Goal: Task Accomplishment & Management: Manage account settings

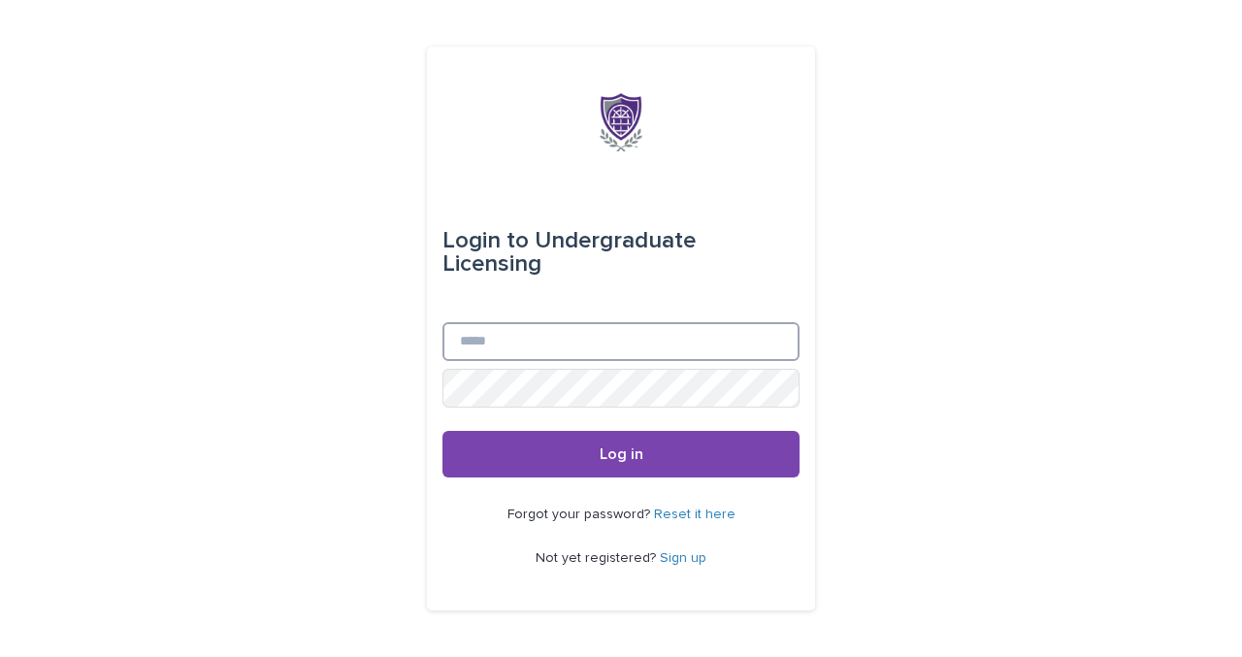
click at [512, 338] on input "Email" at bounding box center [621, 341] width 357 height 39
type input "**********"
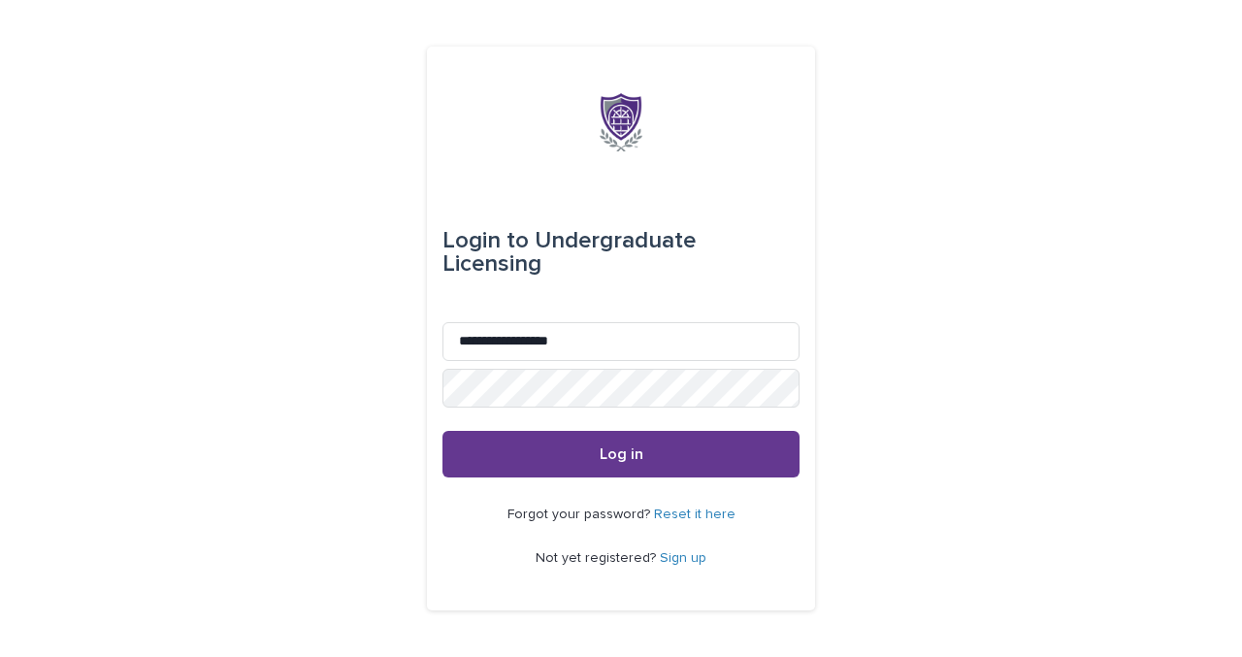
click at [522, 446] on button "Log in" at bounding box center [621, 454] width 357 height 47
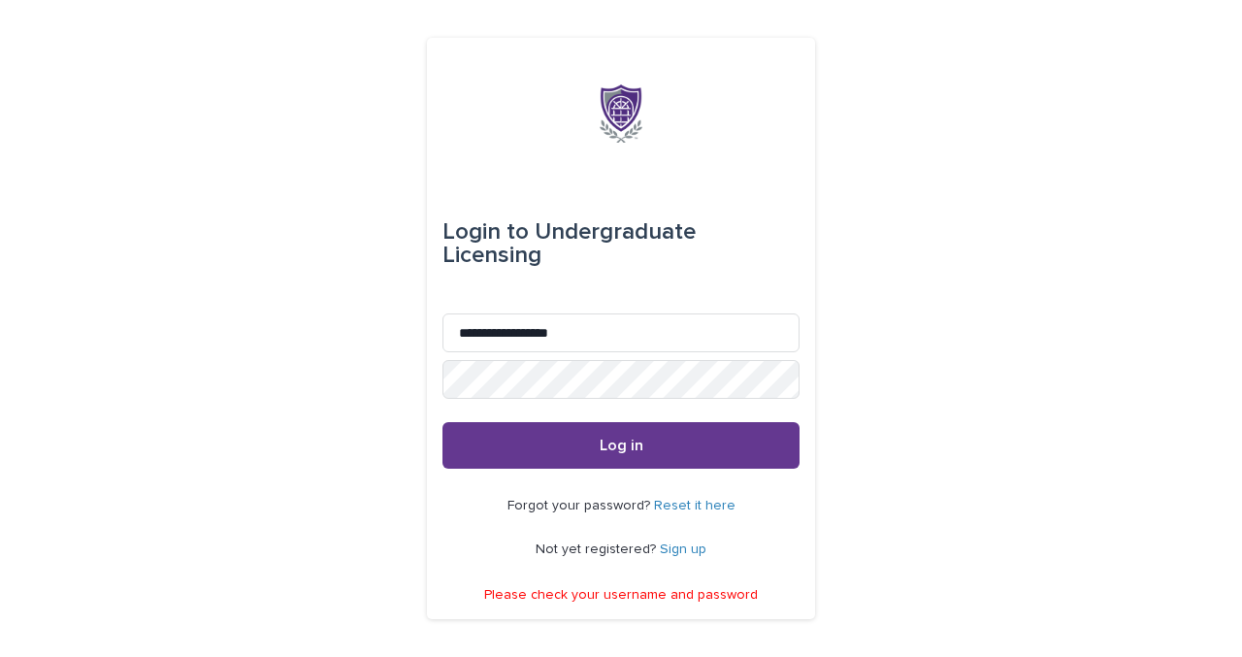
click at [709, 429] on button "Log in" at bounding box center [621, 445] width 357 height 47
click at [667, 440] on button "Log in" at bounding box center [621, 445] width 357 height 47
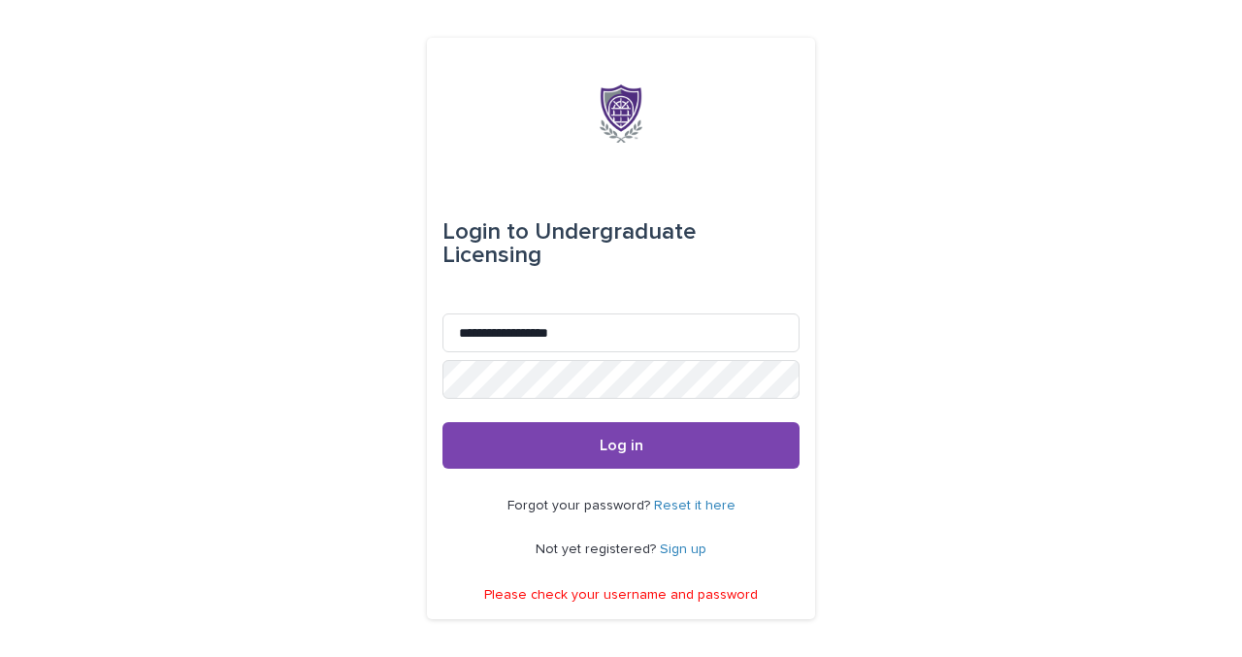
click at [699, 499] on link "Reset it here" at bounding box center [695, 506] width 82 height 14
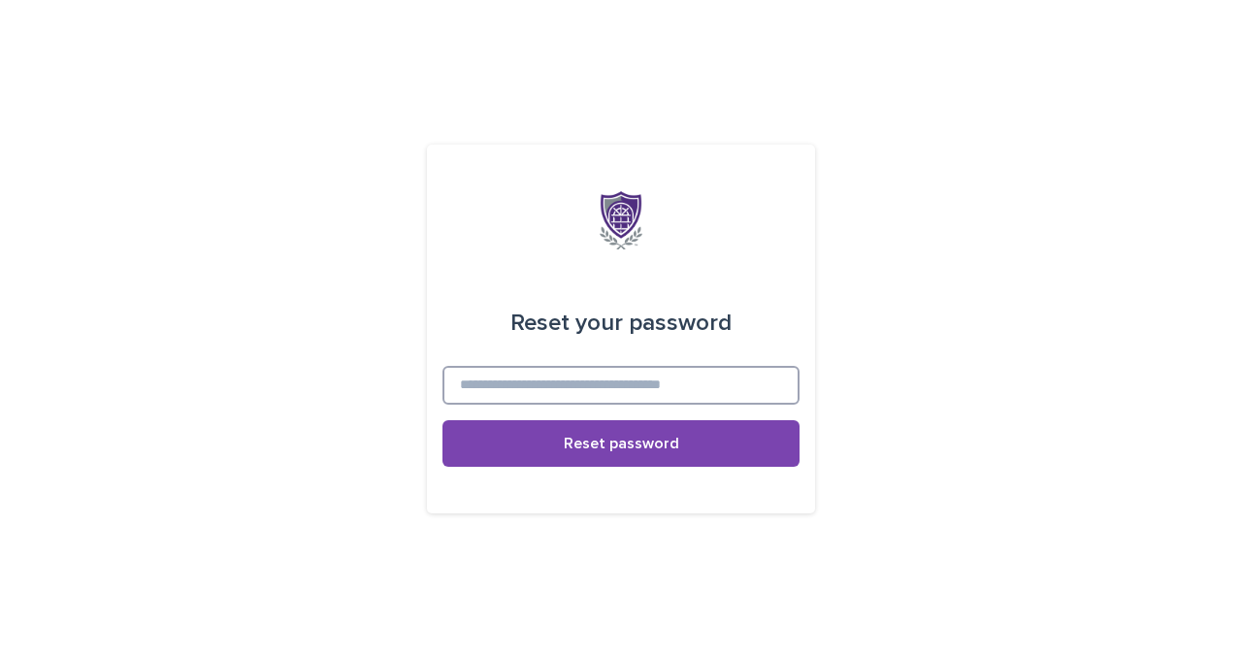
click at [666, 378] on input at bounding box center [621, 385] width 357 height 39
type input "**********"
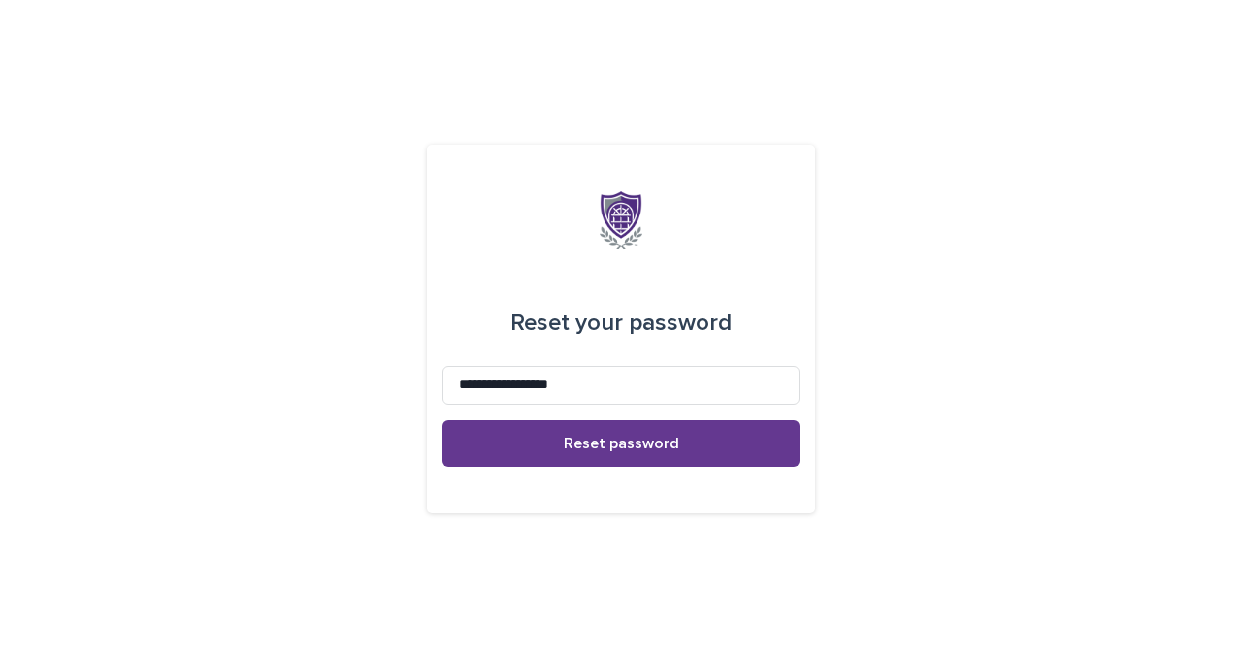
click at [597, 446] on span "Reset password" at bounding box center [622, 444] width 116 height 16
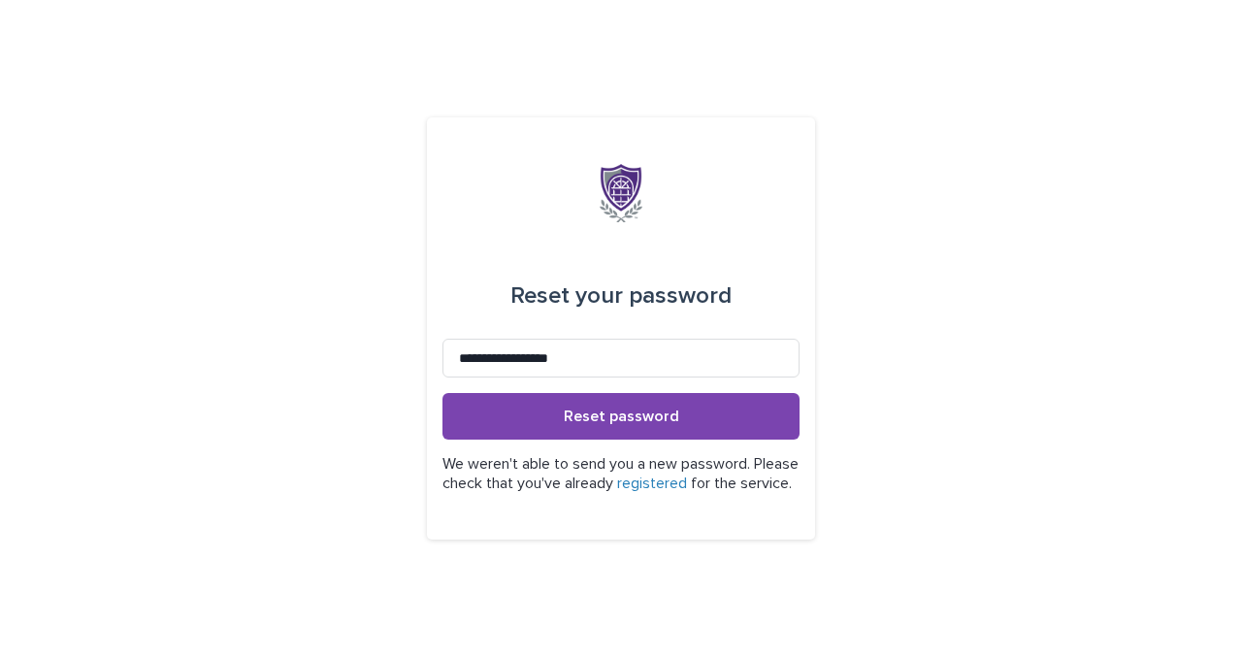
click at [687, 476] on link "registered" at bounding box center [652, 484] width 70 height 16
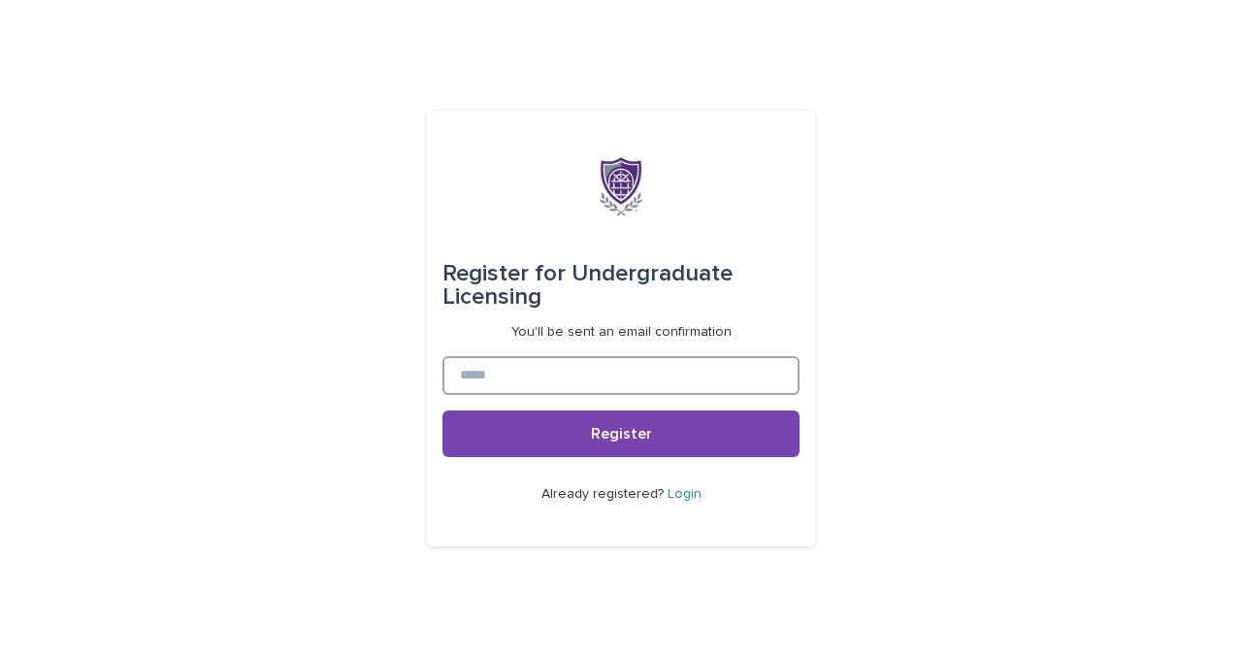
click at [688, 394] on input at bounding box center [621, 375] width 357 height 39
type input "**********"
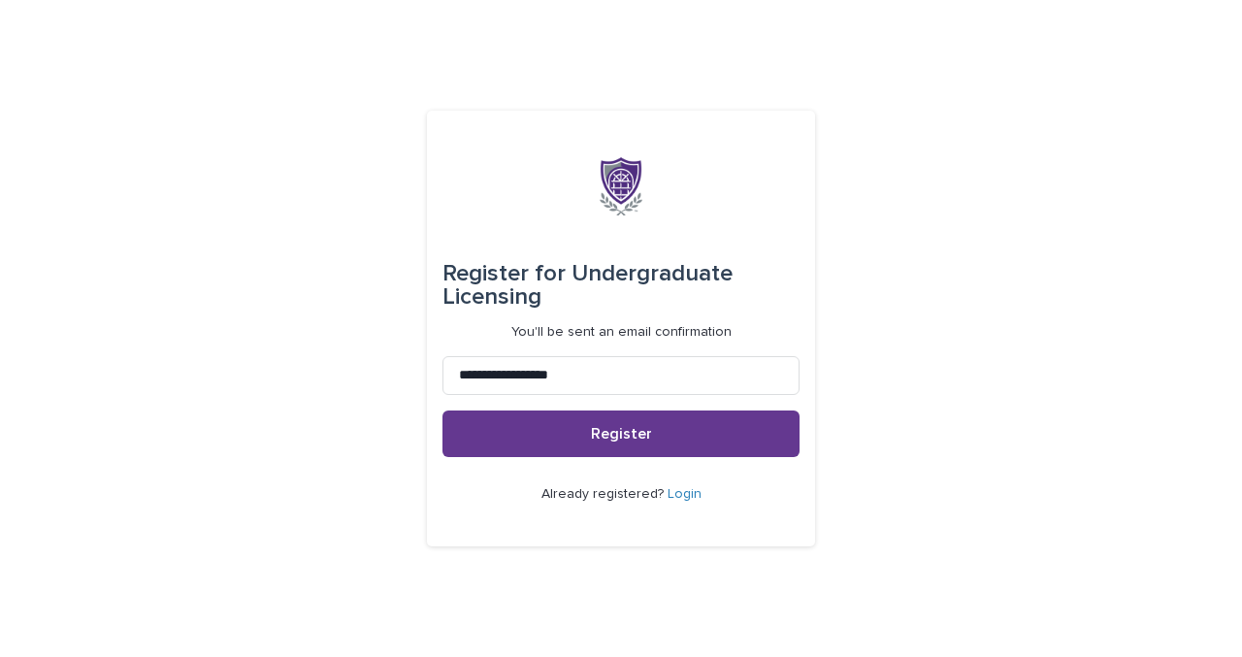
click at [685, 440] on button "Register" at bounding box center [621, 434] width 357 height 47
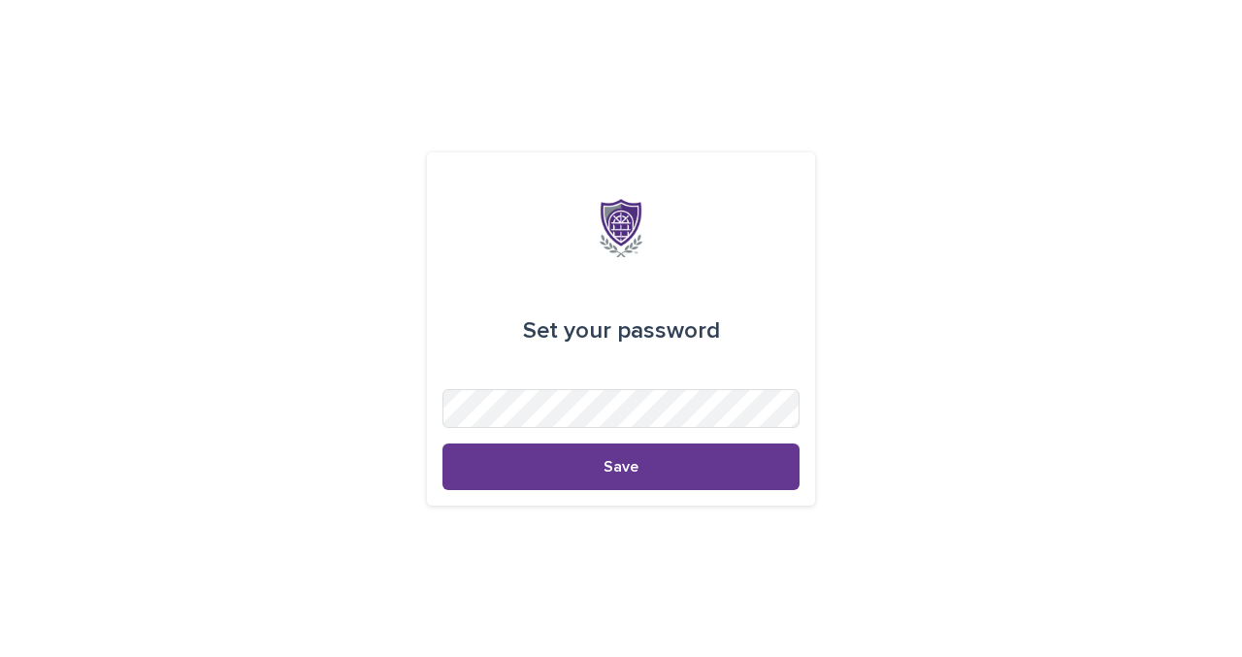
click at [639, 475] on button "Save" at bounding box center [621, 467] width 357 height 47
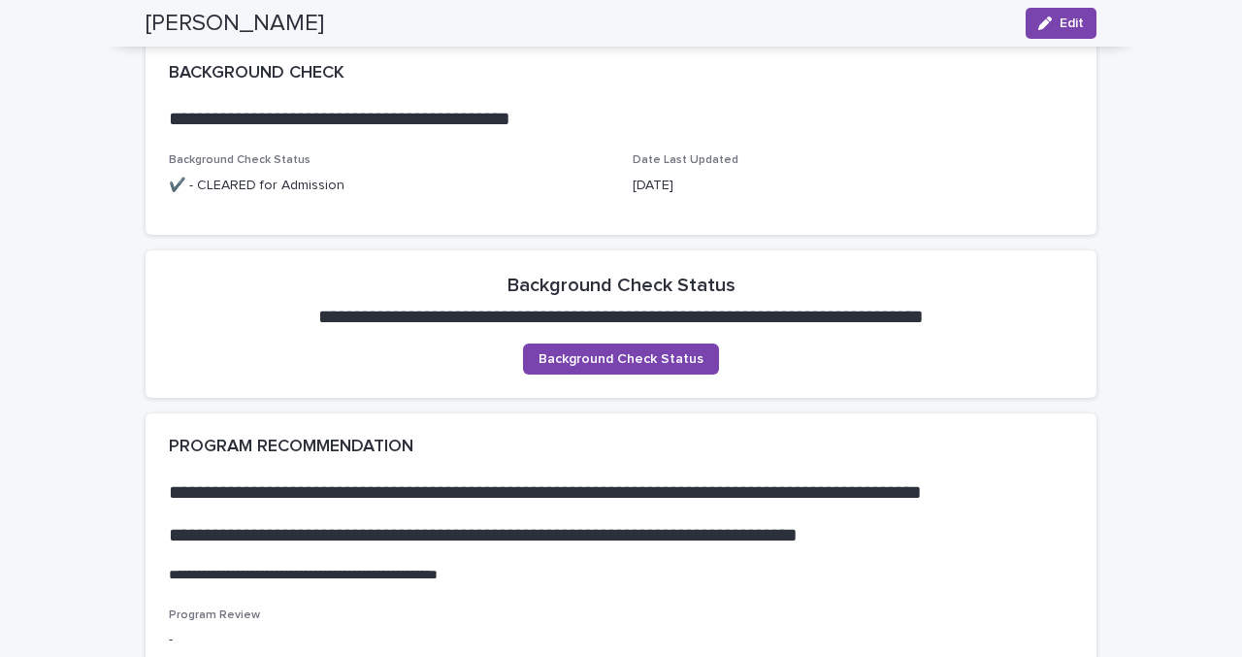
scroll to position [1194, 0]
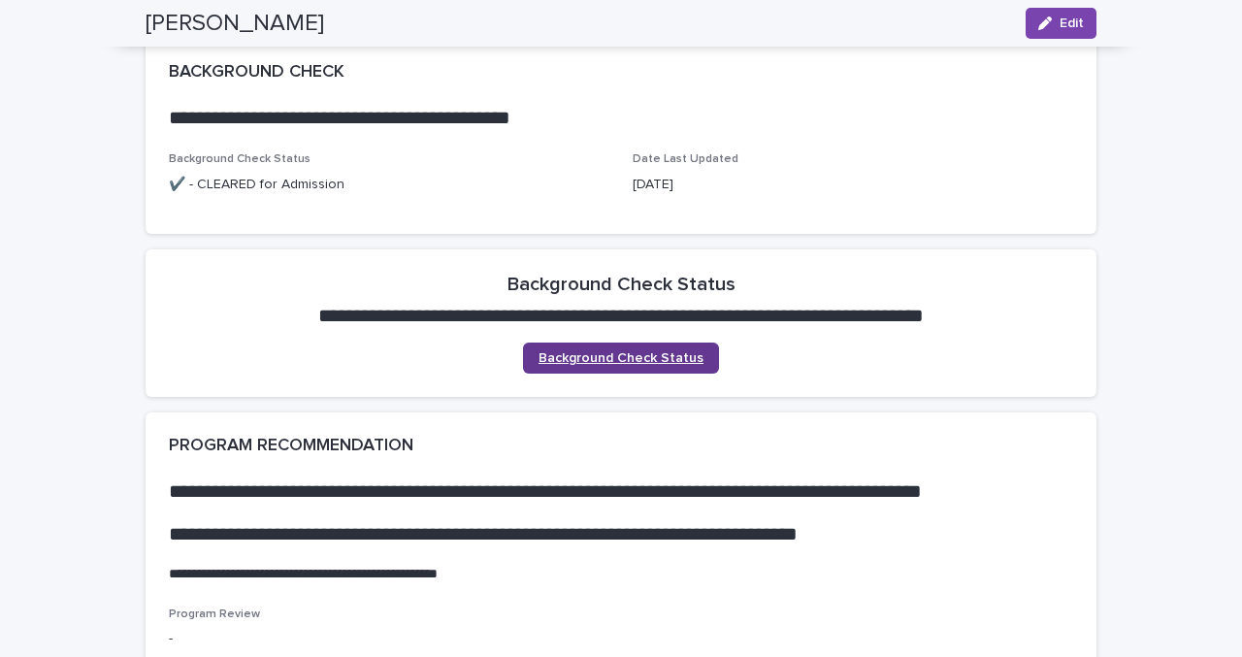
click at [656, 352] on span "Background Check Status" at bounding box center [621, 358] width 165 height 14
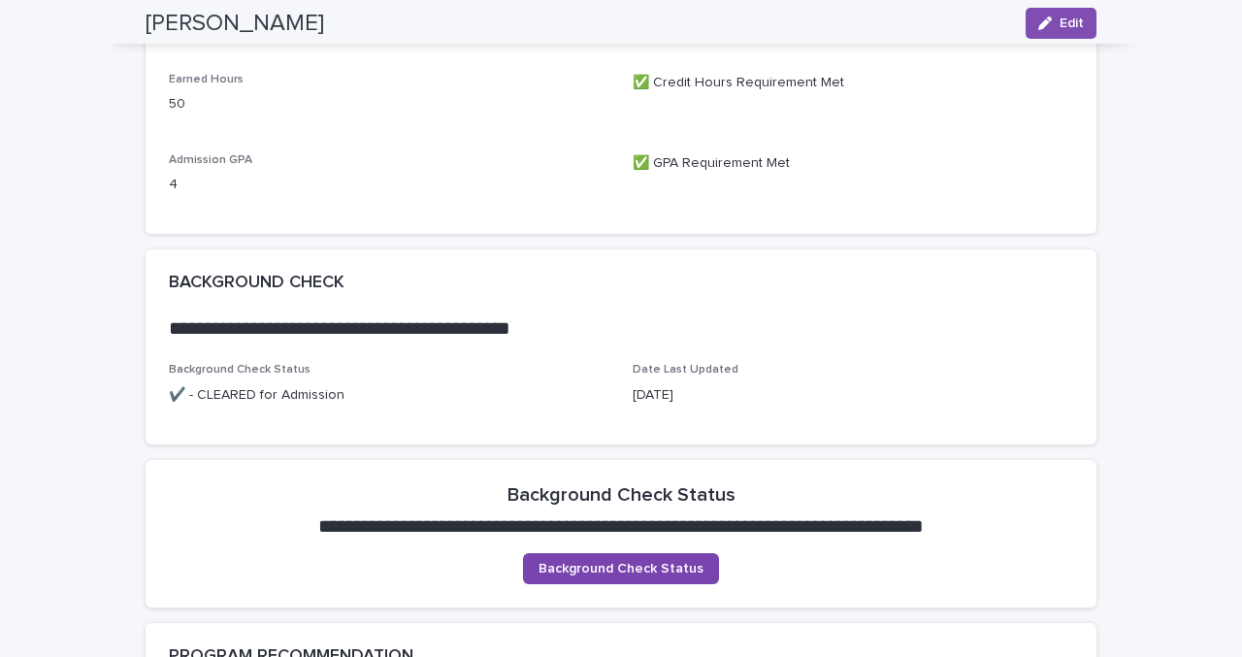
scroll to position [1337, 0]
